Goal: Task Accomplishment & Management: Complete application form

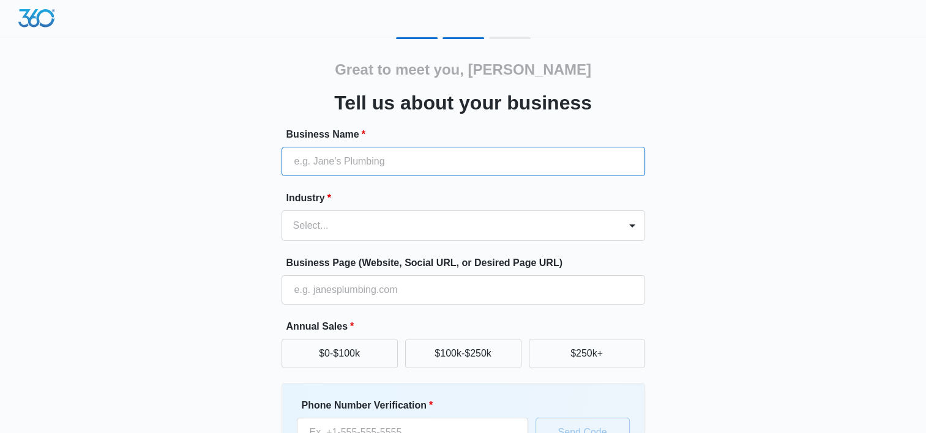
click at [440, 159] on input "Business Name *" at bounding box center [464, 161] width 364 height 29
type input "SVG Properties"
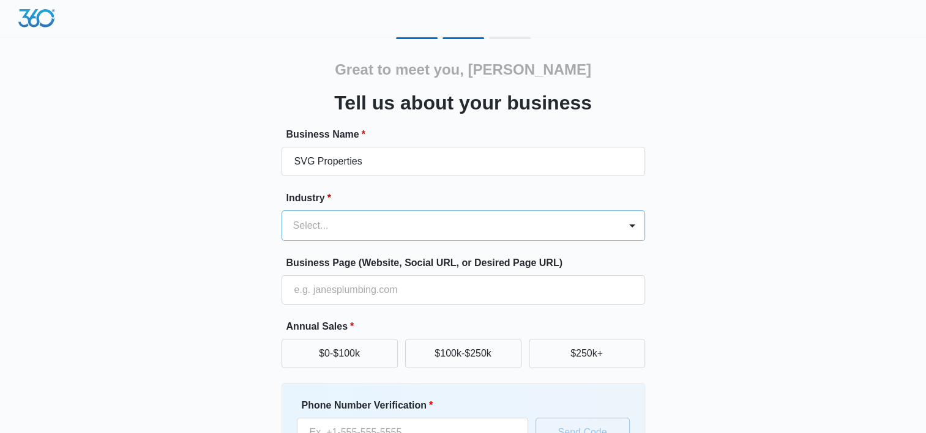
click at [382, 223] on div at bounding box center [448, 225] width 311 height 17
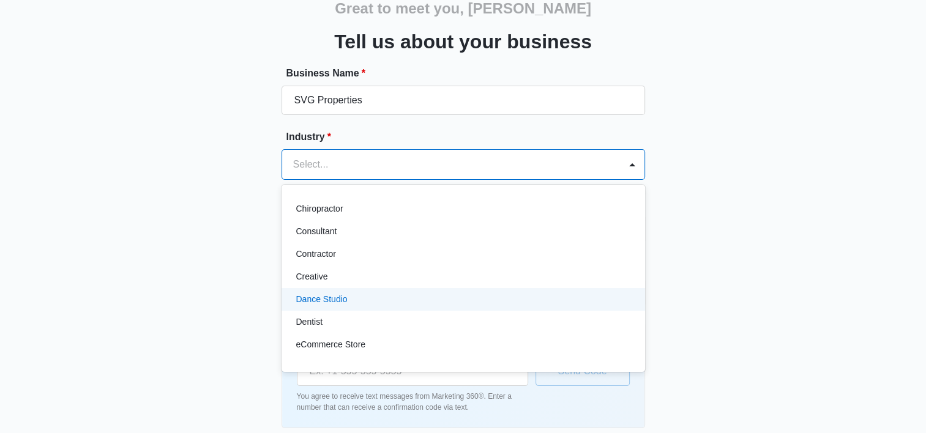
scroll to position [184, 0]
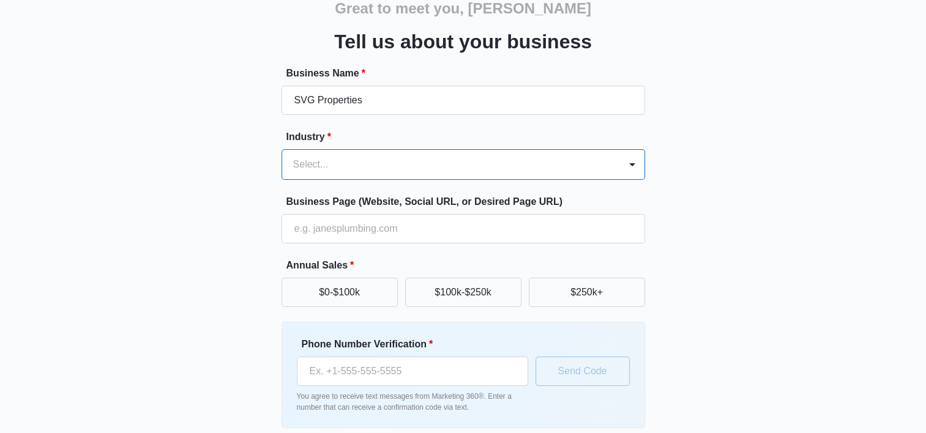
click at [365, 154] on div "Select..." at bounding box center [451, 164] width 338 height 29
click at [370, 157] on div at bounding box center [448, 164] width 311 height 17
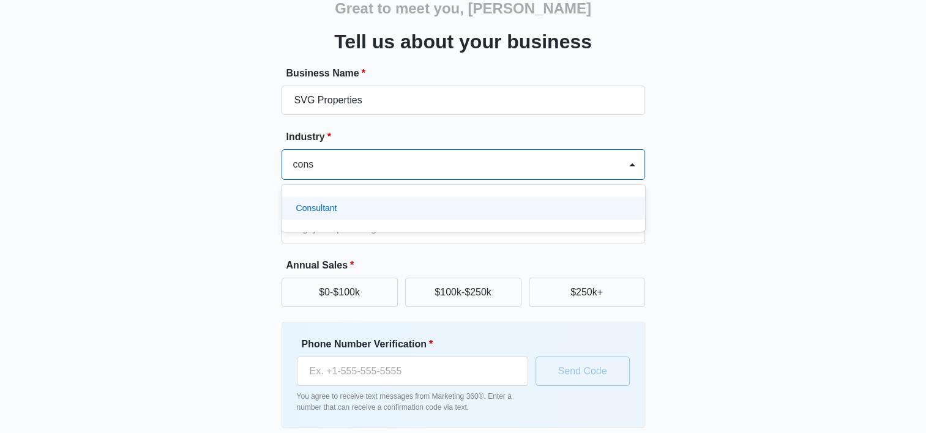
scroll to position [0, 0]
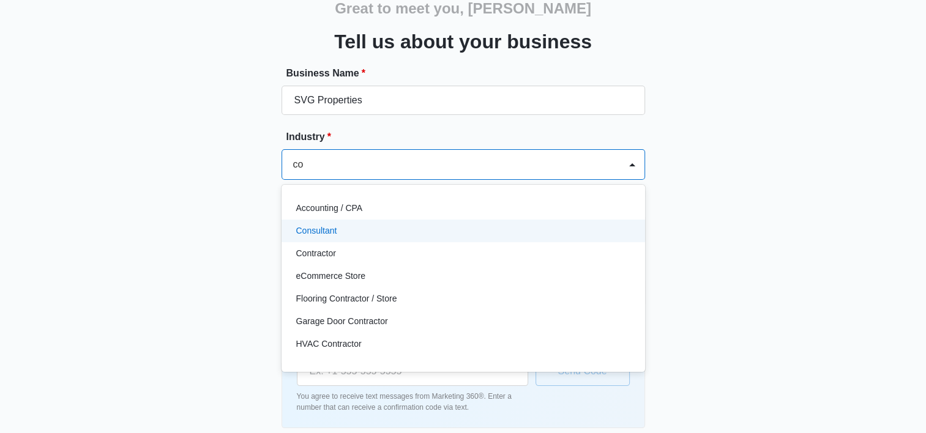
type input "c"
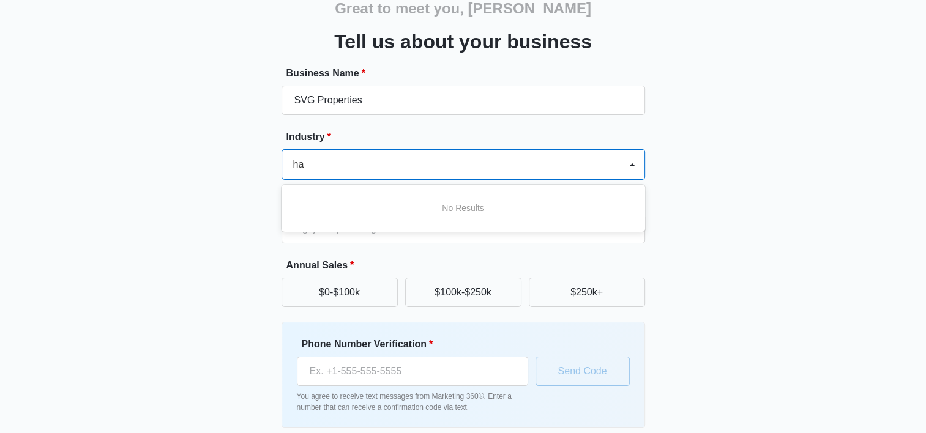
type input "h"
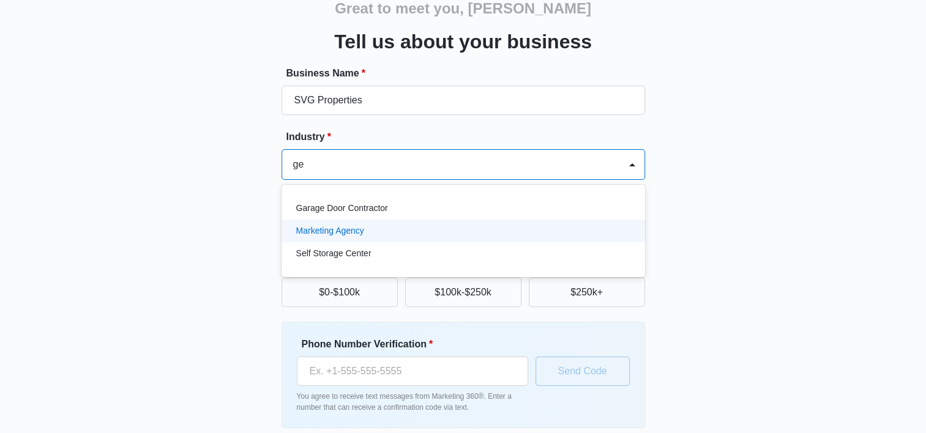
type input "g"
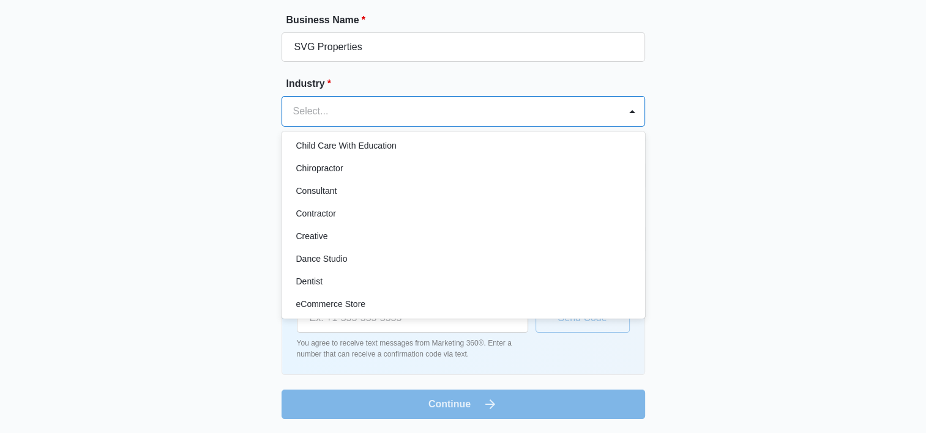
scroll to position [149, 0]
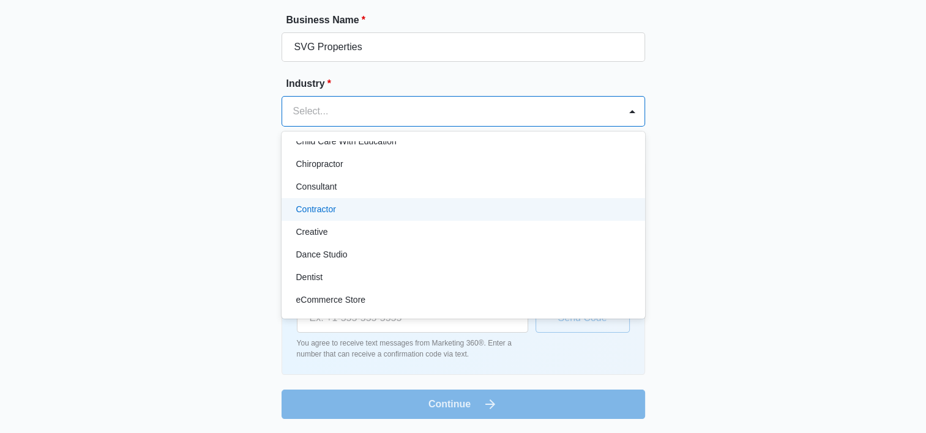
click at [379, 208] on div "Contractor" at bounding box center [462, 209] width 332 height 13
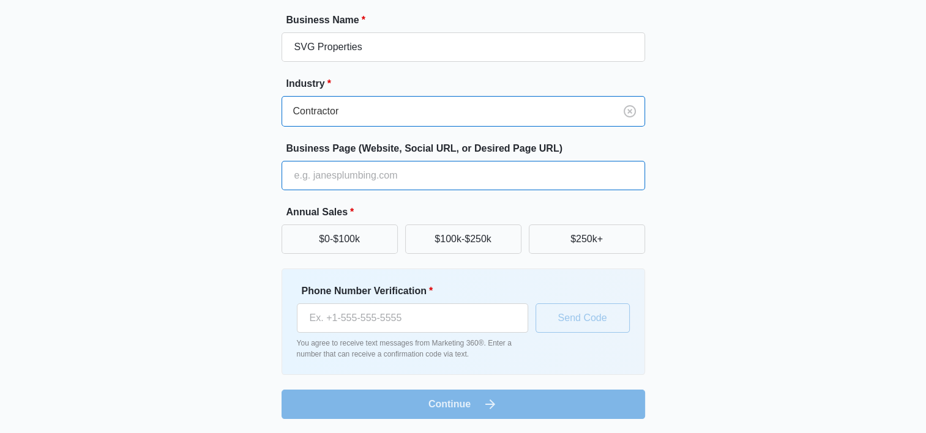
click at [433, 175] on input "Business Page (Website, Social URL, or Desired Page URL)" at bounding box center [464, 175] width 364 height 29
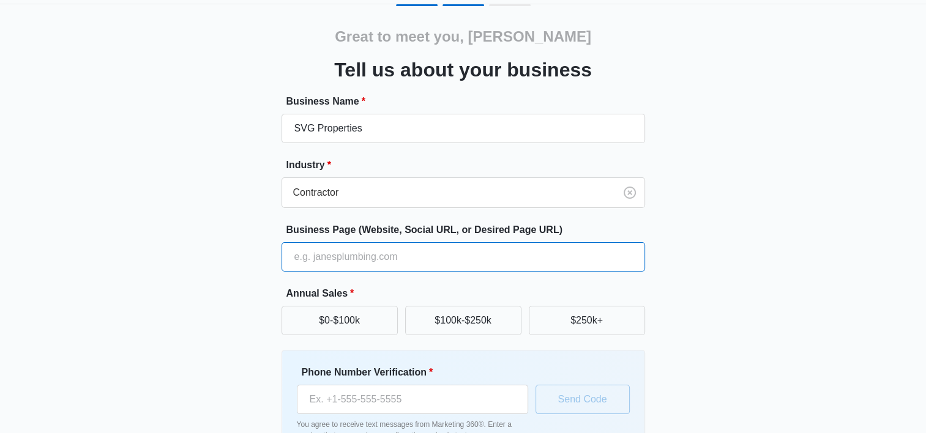
scroll to position [0, 0]
